Goal: Task Accomplishment & Management: Manage account settings

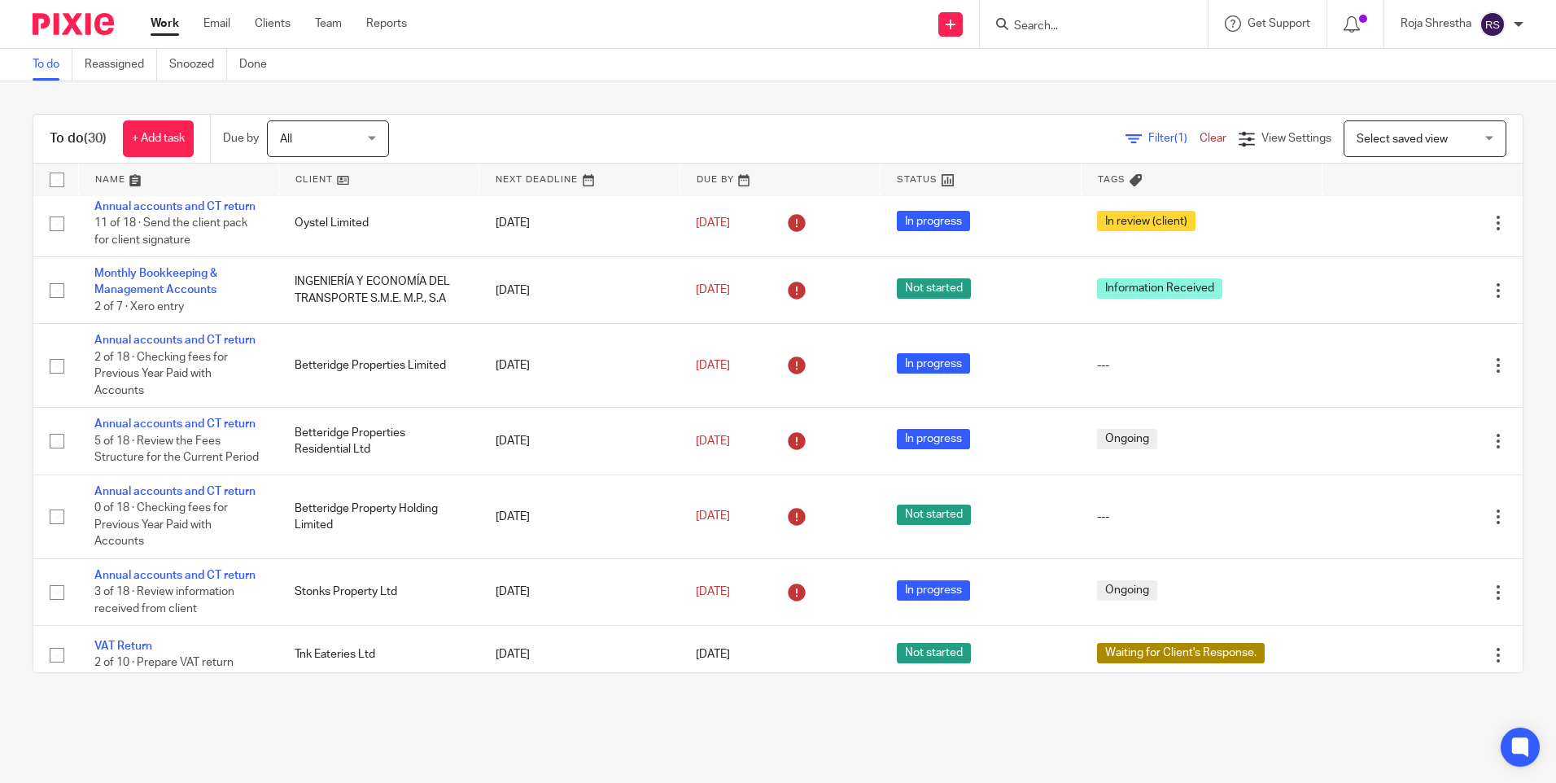
scroll to position [1007, 0]
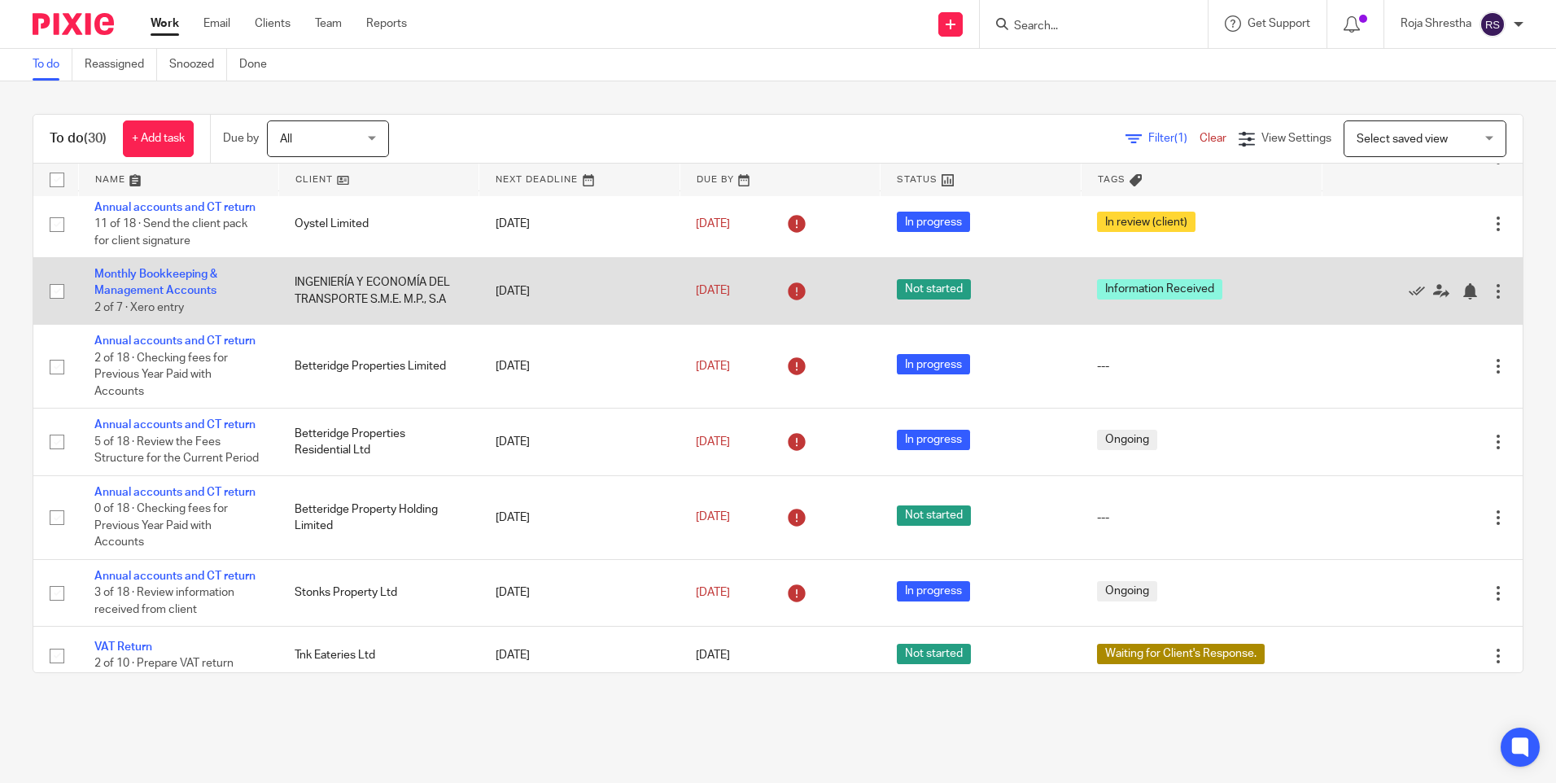
click at [916, 291] on span "Not started" at bounding box center [934, 289] width 74 height 20
click at [127, 277] on link "Monthly Bookkeeping & Management Accounts" at bounding box center [155, 282] width 123 height 28
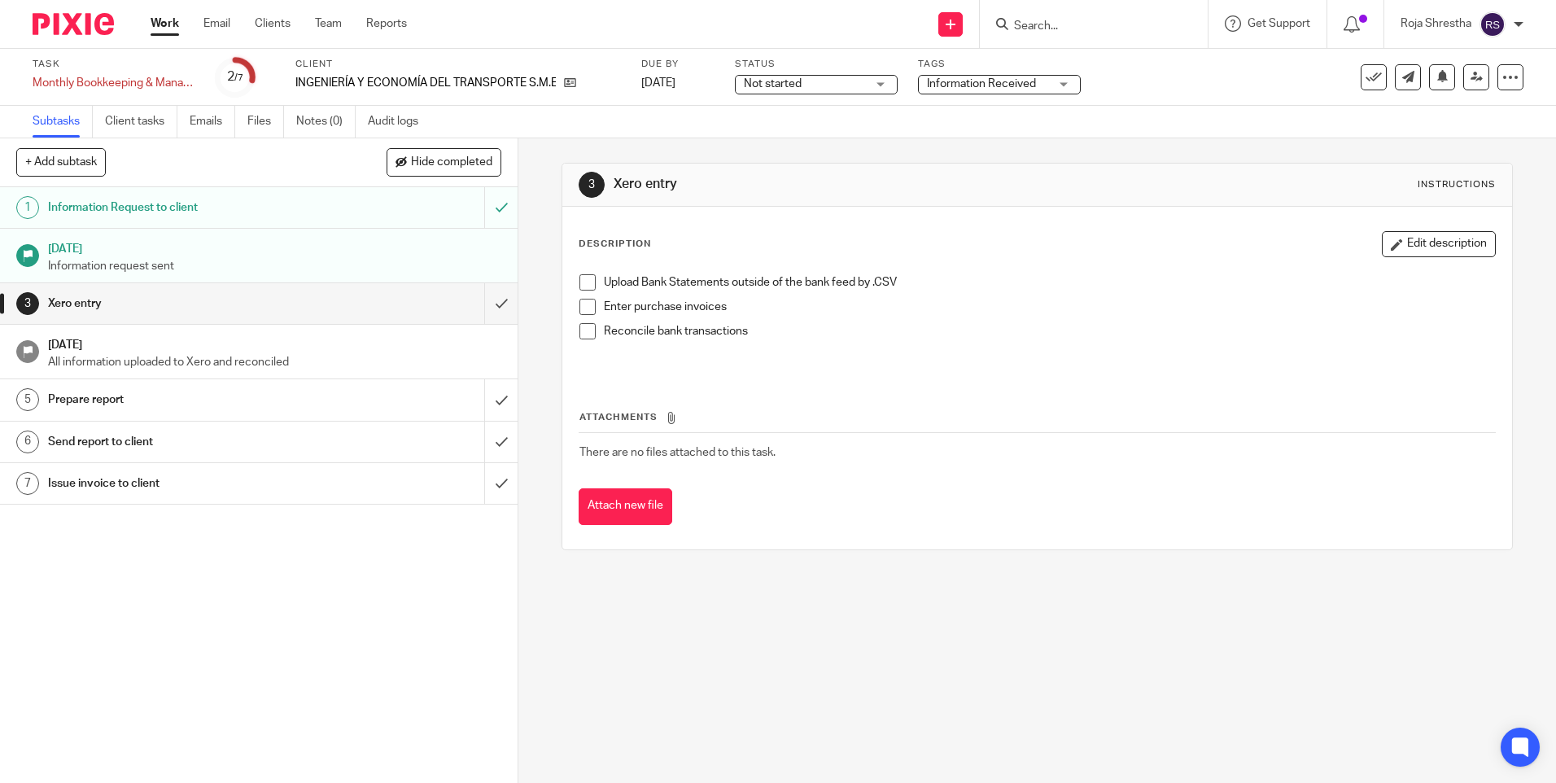
click at [888, 84] on div "Not started Not started" at bounding box center [816, 85] width 163 height 20
click at [839, 146] on li "In progress" at bounding box center [816, 143] width 161 height 33
click at [1066, 85] on div "Information Received" at bounding box center [999, 85] width 163 height 20
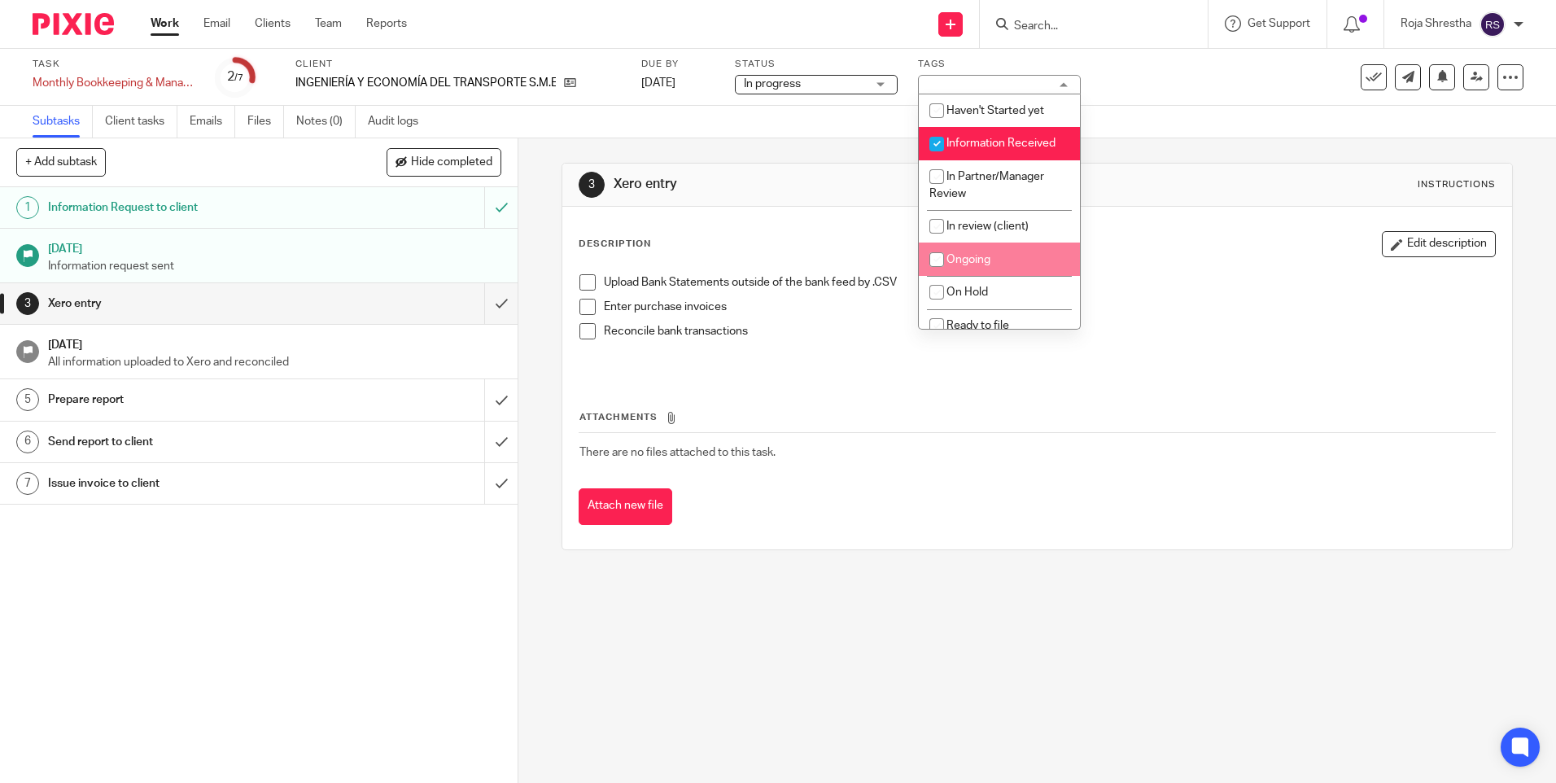
click at [1027, 246] on li "Ongoing" at bounding box center [999, 258] width 161 height 33
checkbox input "true"
drag, startPoint x: 1011, startPoint y: 136, endPoint x: 1005, endPoint y: 146, distance: 11.3
click at [1011, 137] on li "Information Received" at bounding box center [999, 143] width 161 height 33
checkbox input "false"
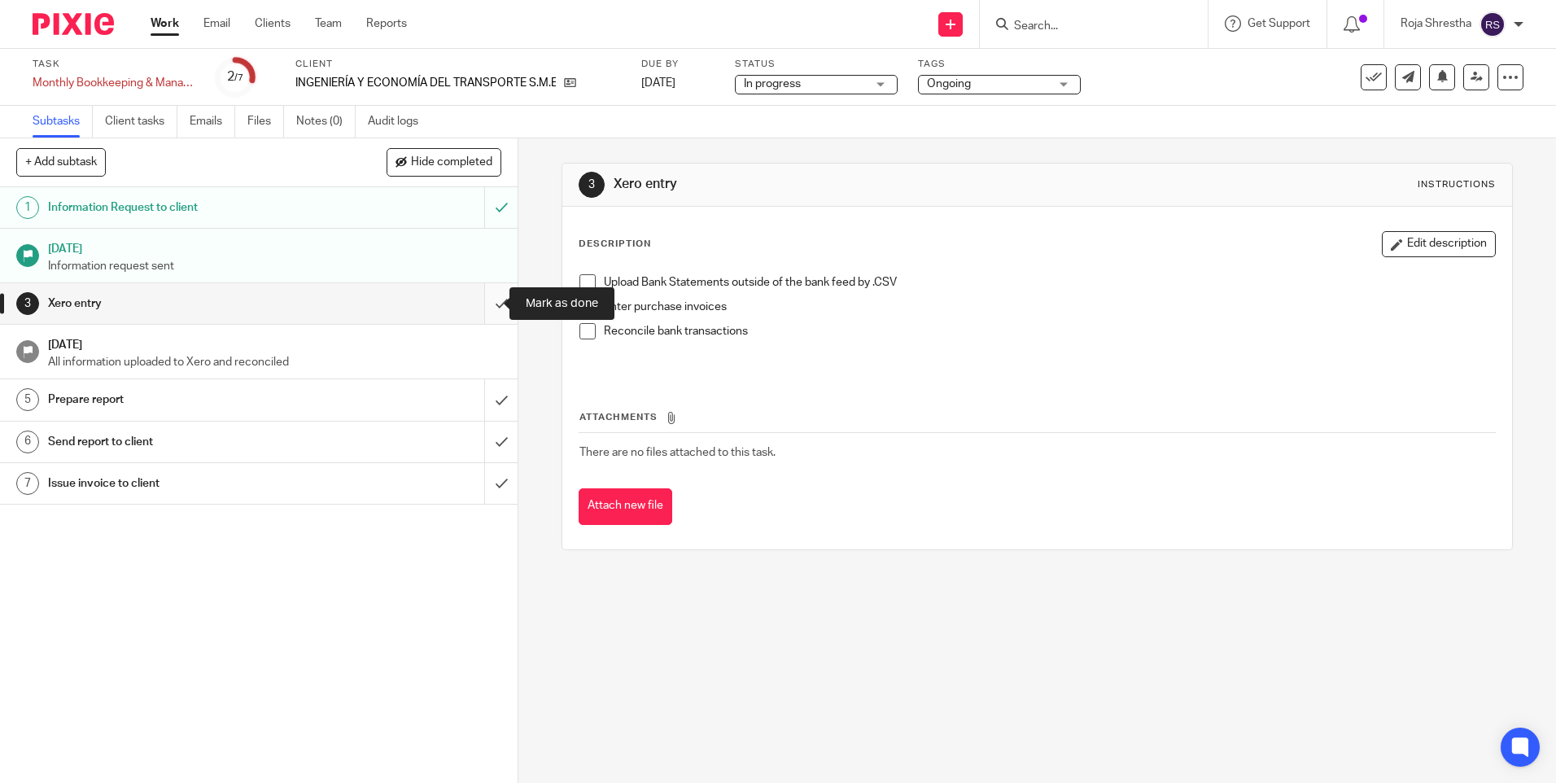
click at [483, 304] on input "submit" at bounding box center [258, 303] width 517 height 41
click at [488, 398] on input "submit" at bounding box center [258, 399] width 517 height 41
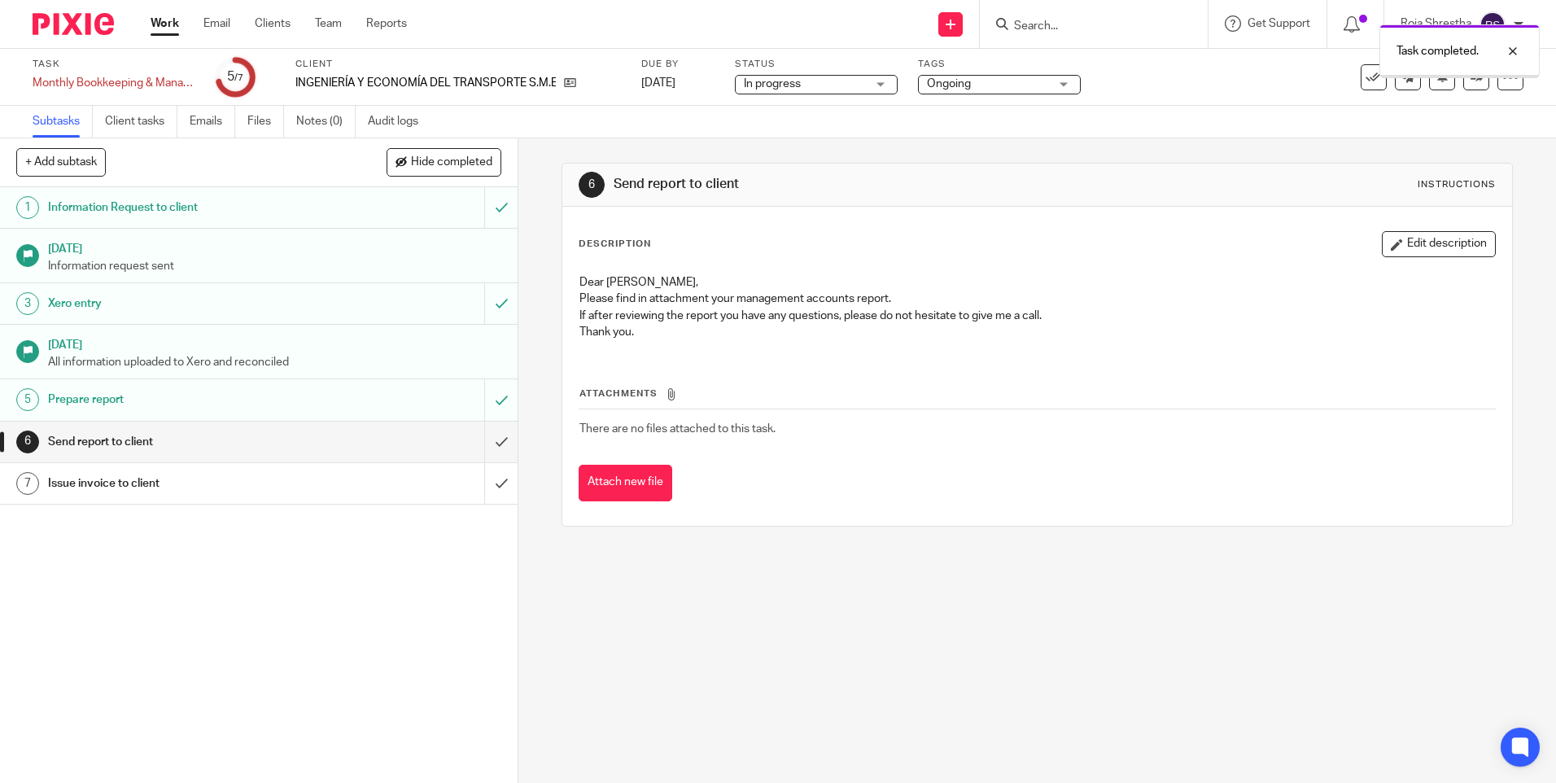
click at [807, 661] on div "6 Send report to client Instructions Description Edit description Dear Veronica…" at bounding box center [1036, 460] width 1037 height 644
click at [1510, 49] on div at bounding box center [1500, 51] width 44 height 20
click at [1470, 75] on icon at bounding box center [1476, 77] width 12 height 12
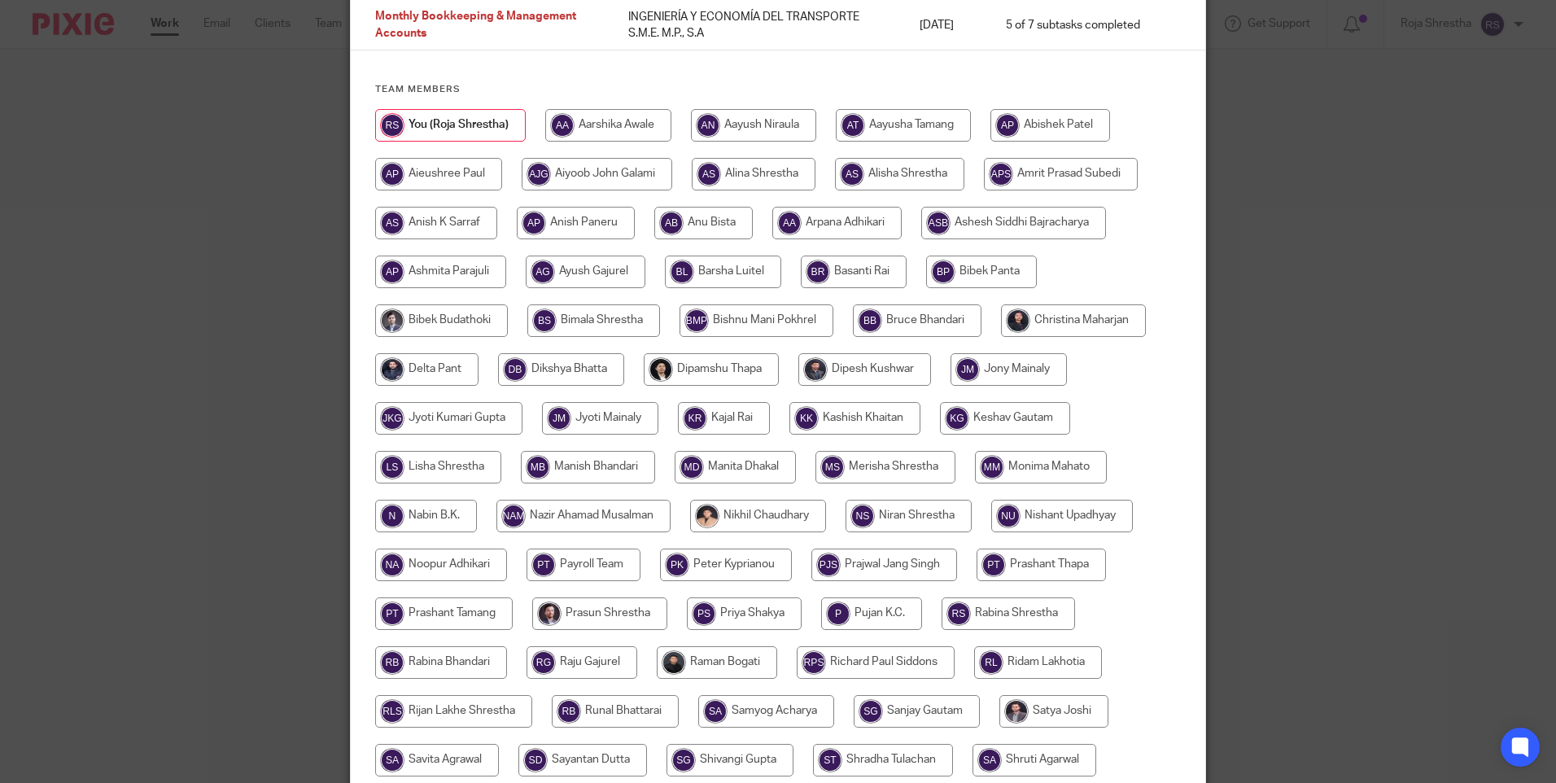
scroll to position [114, 0]
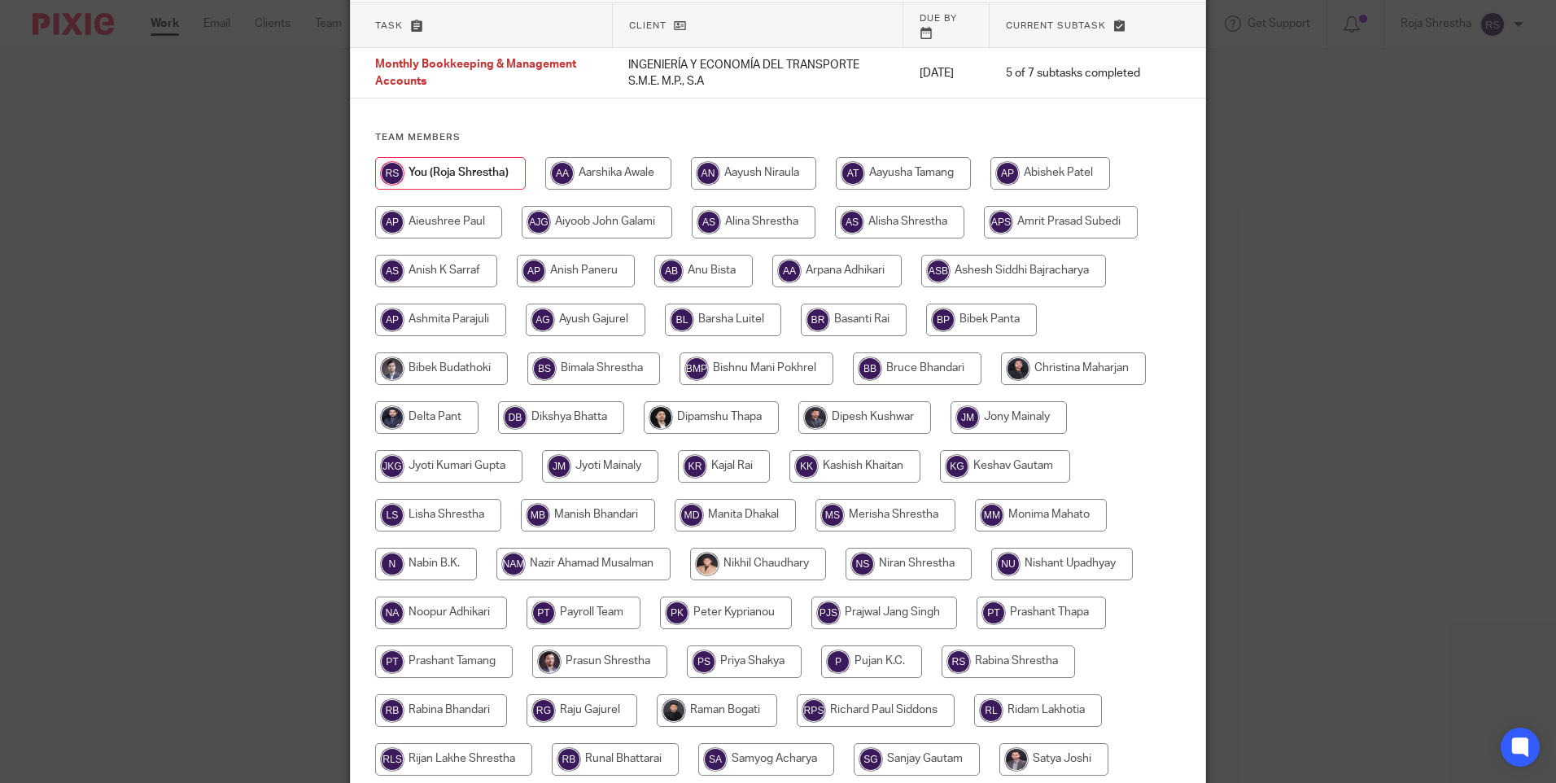
click at [999, 453] on input "radio" at bounding box center [1005, 466] width 130 height 33
radio input "true"
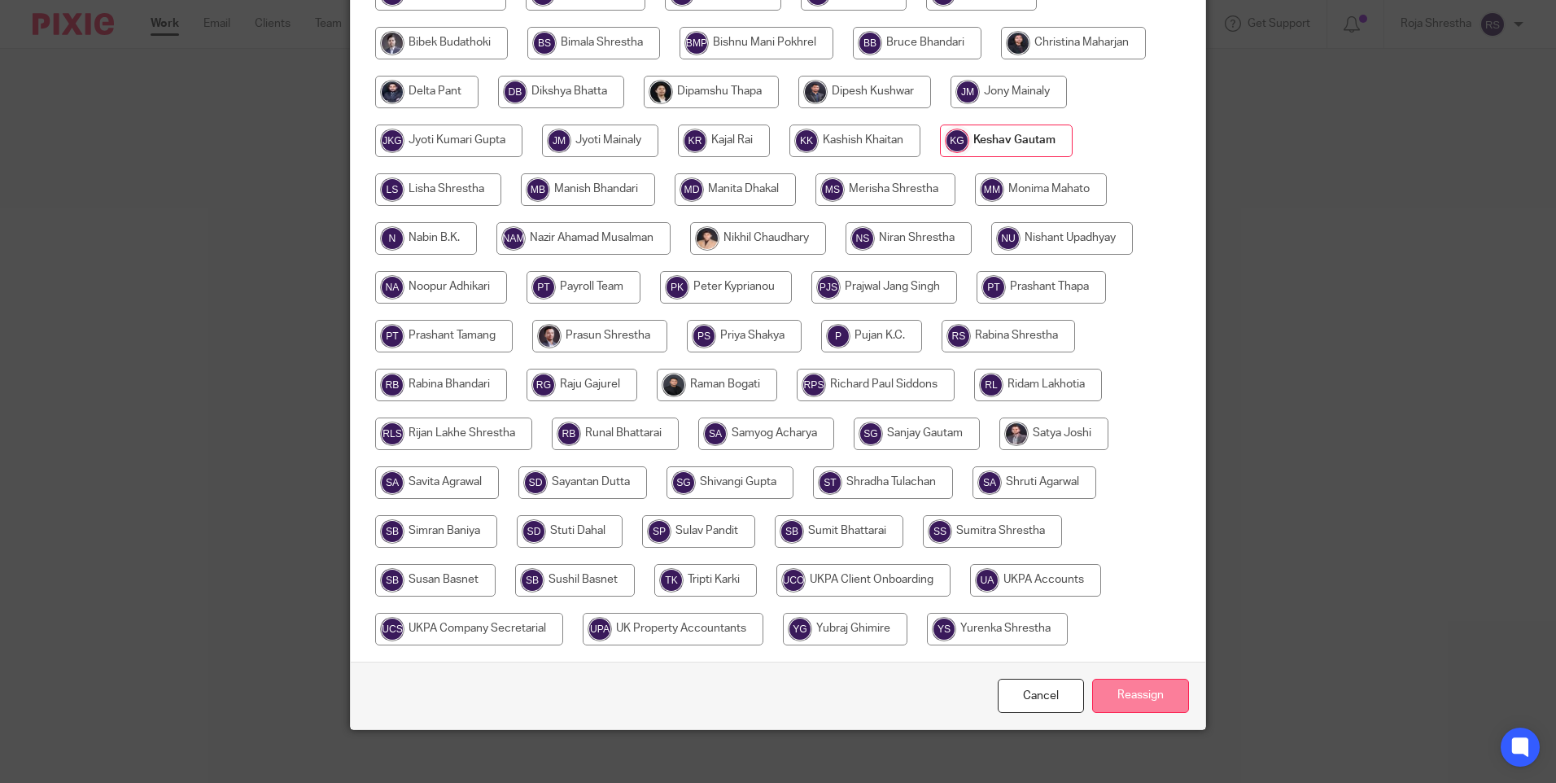
click at [1147, 683] on input "Reassign" at bounding box center [1140, 696] width 97 height 35
